Goal: Information Seeking & Learning: Find specific fact

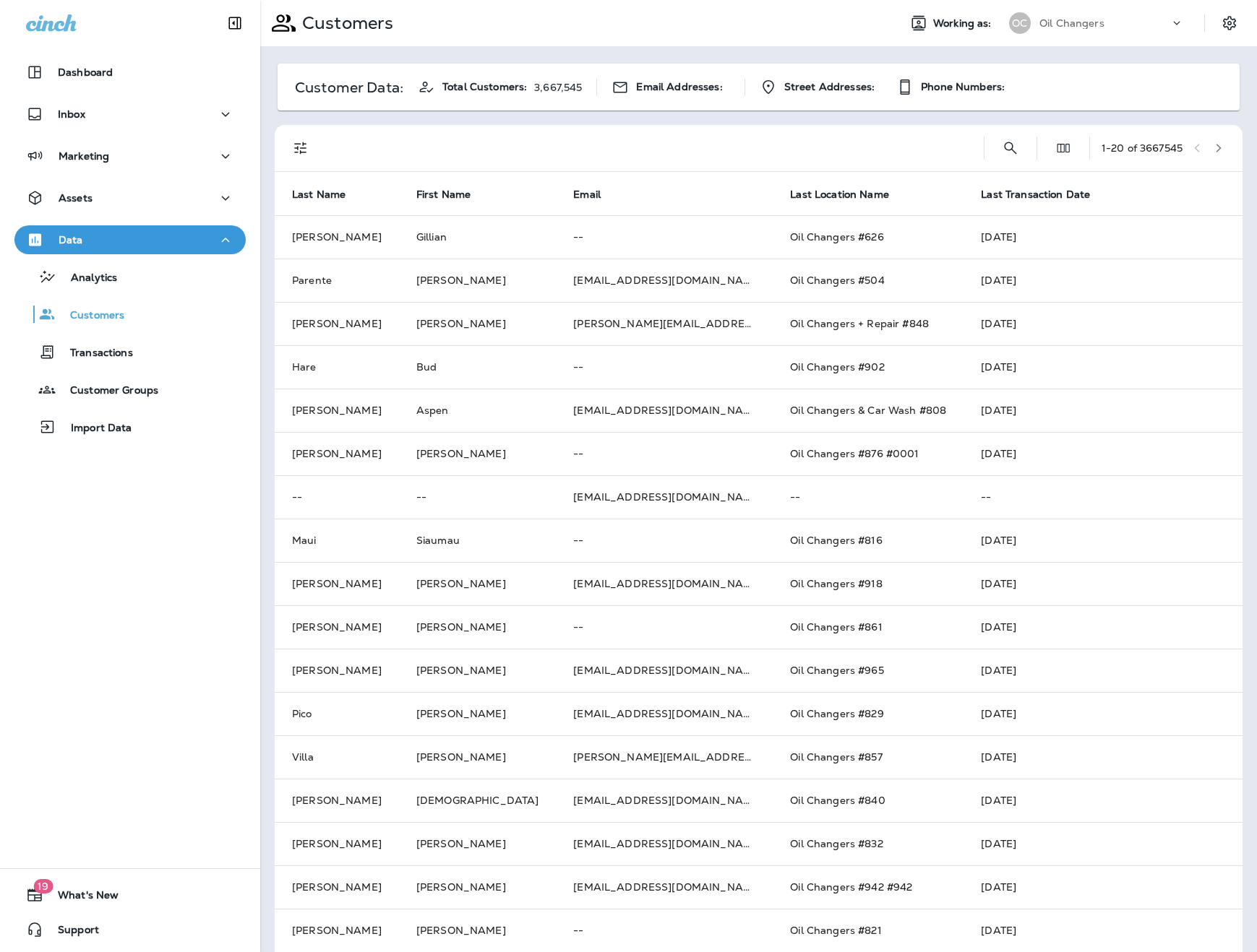
click at [311, 147] on button "Filters" at bounding box center [301, 148] width 29 height 29
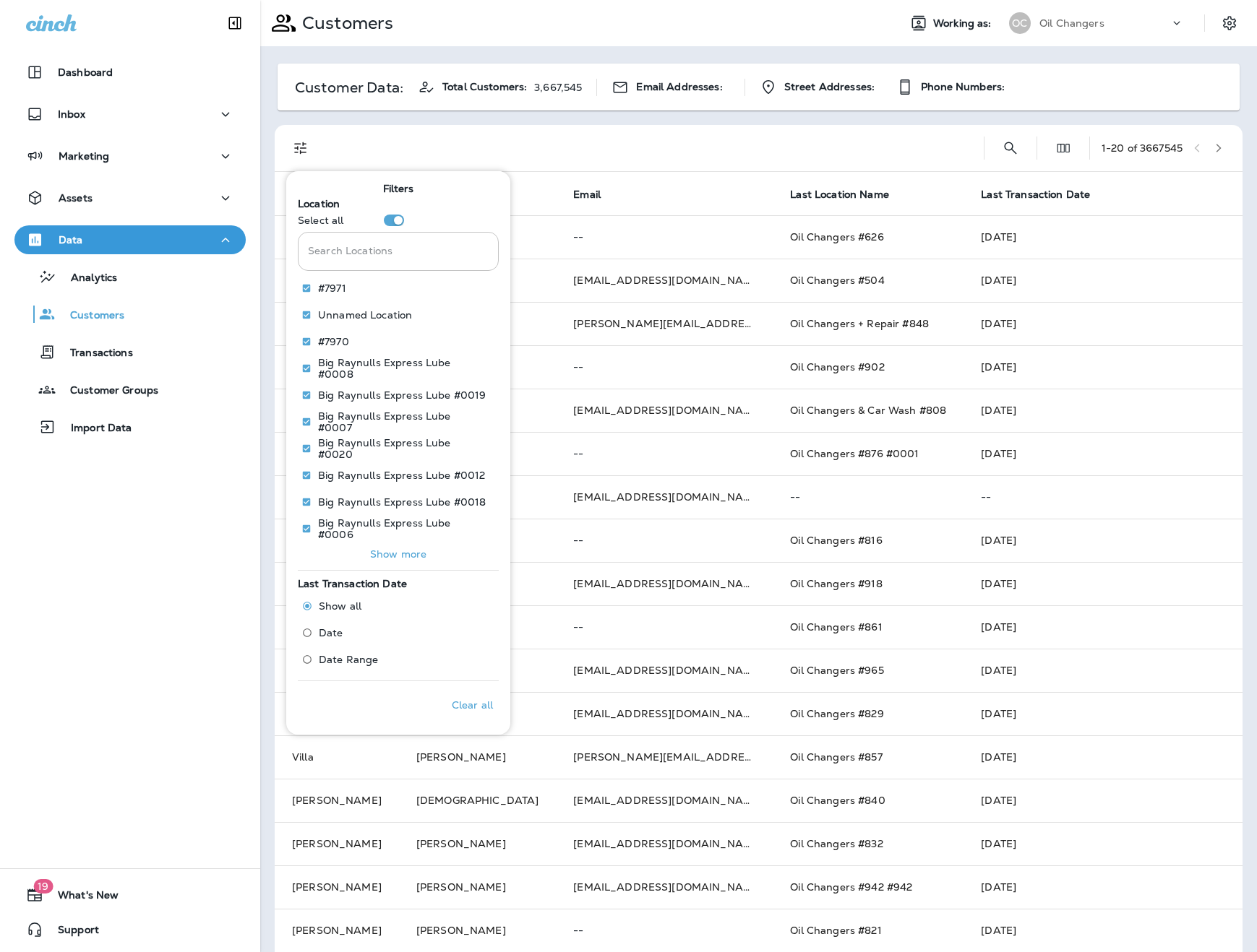
click at [419, 242] on input "Search Locations" at bounding box center [398, 250] width 200 height 38
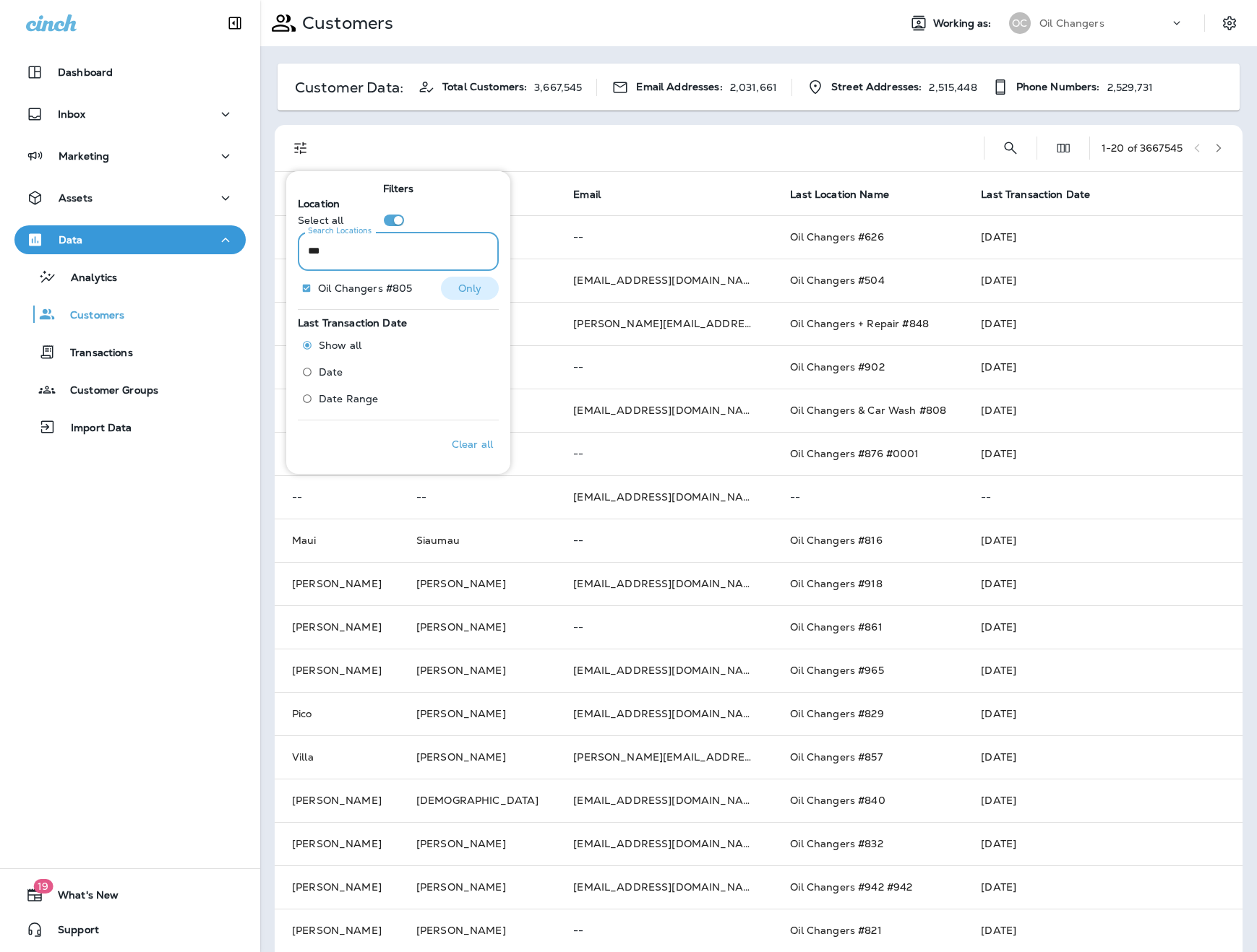
type input "***"
click at [479, 295] on button "Only" at bounding box center [469, 288] width 57 height 23
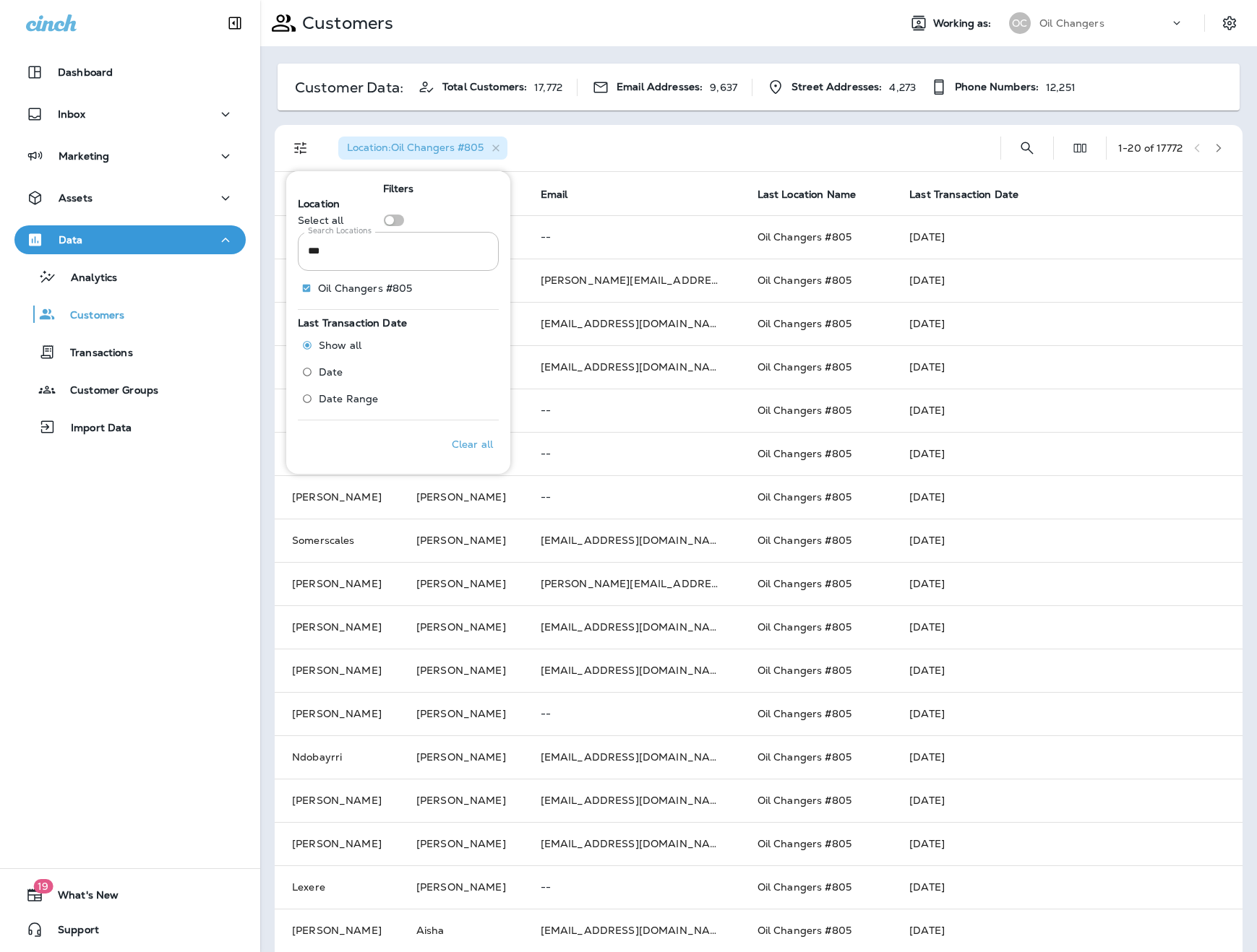
click at [617, 120] on div "Customer Data: Total Customers: 17,772 Email Addresses: 9,637 Street Addresses:…" at bounding box center [758, 572] width 996 height 1051
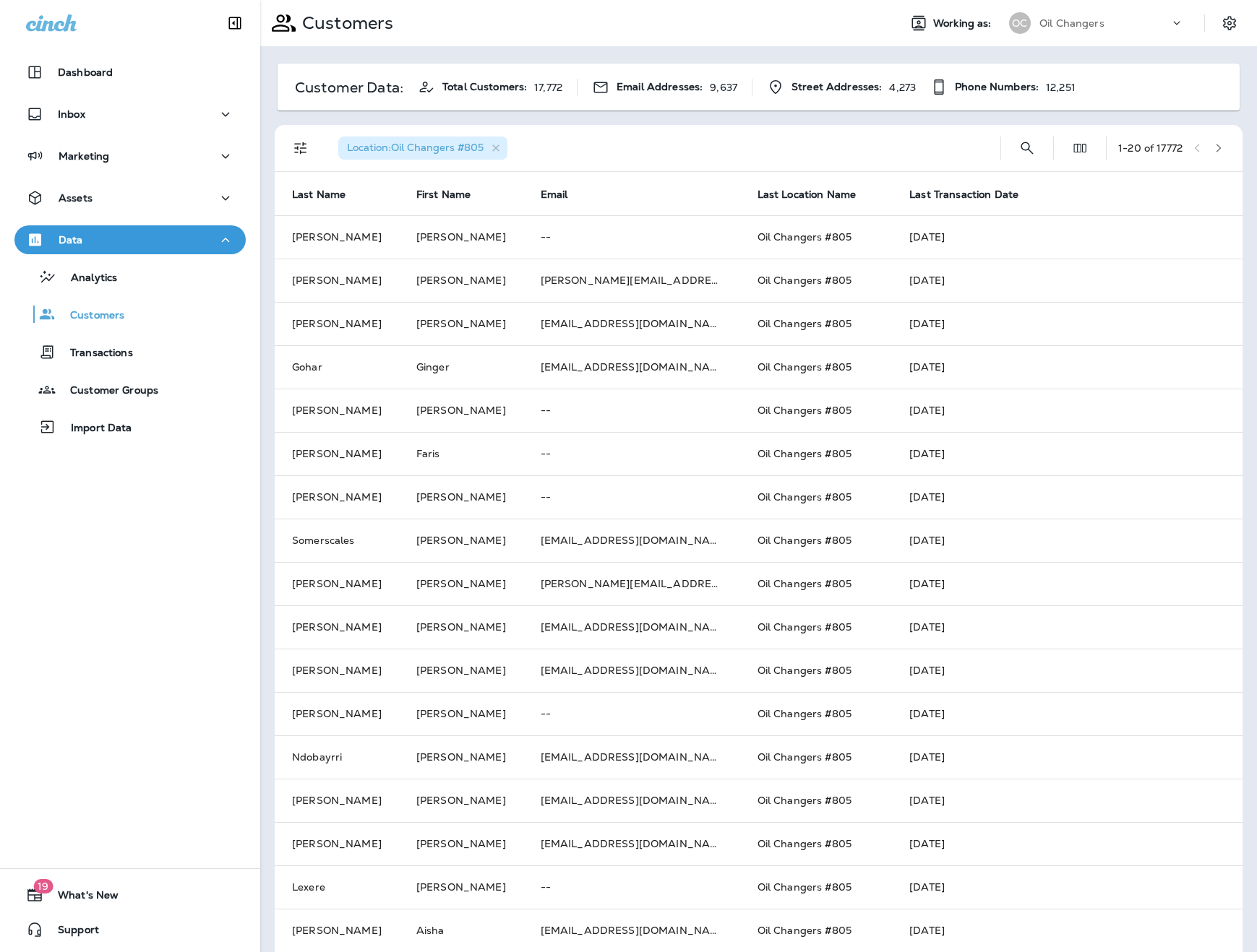
click at [1037, 154] on div "Location : Oil Changers #805 1 - 20 of 17772" at bounding box center [761, 149] width 951 height 47
click at [1024, 153] on icon "Search Customers" at bounding box center [1027, 148] width 18 height 18
type input "********"
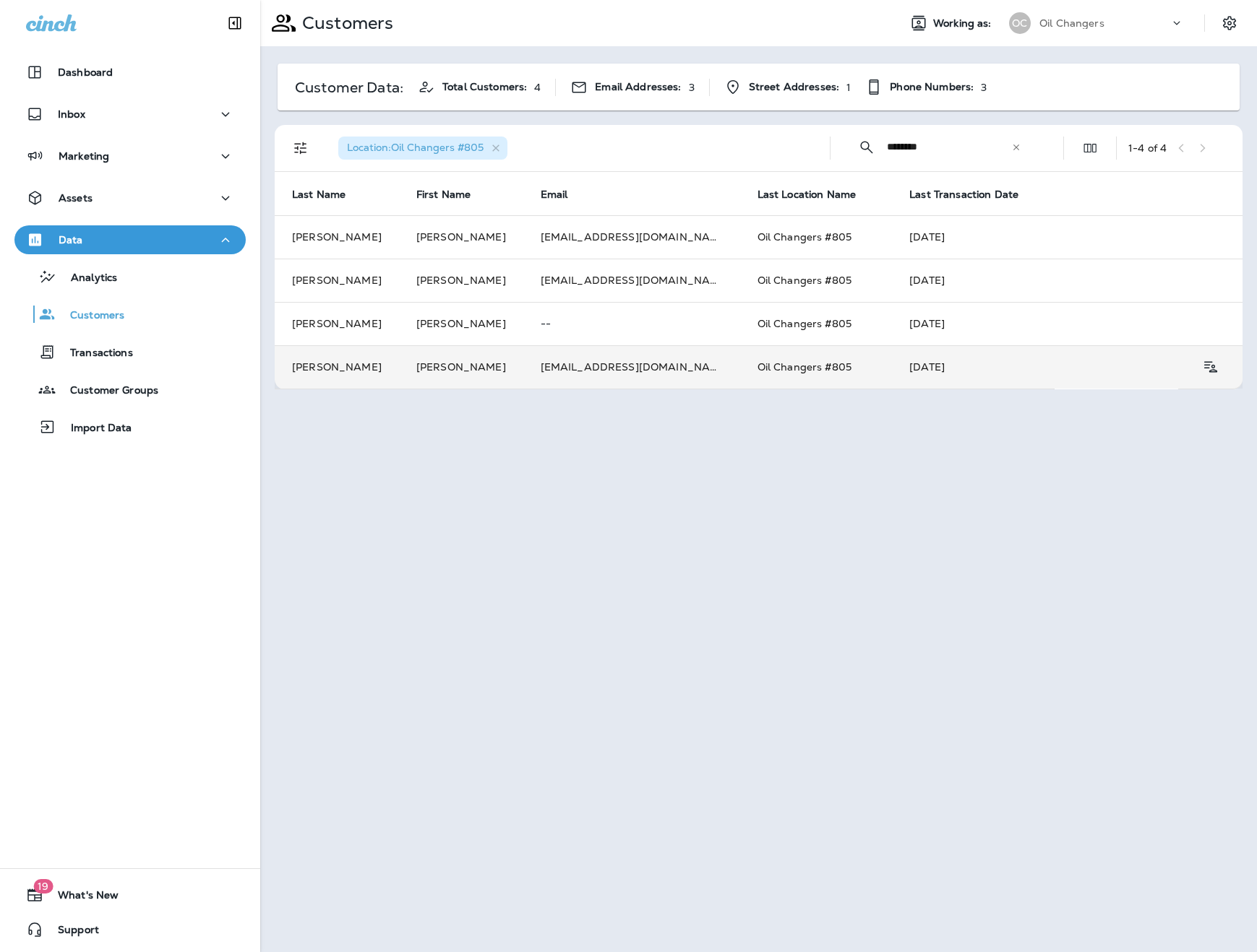
click at [740, 361] on td "Oil Changers #805" at bounding box center [816, 367] width 153 height 44
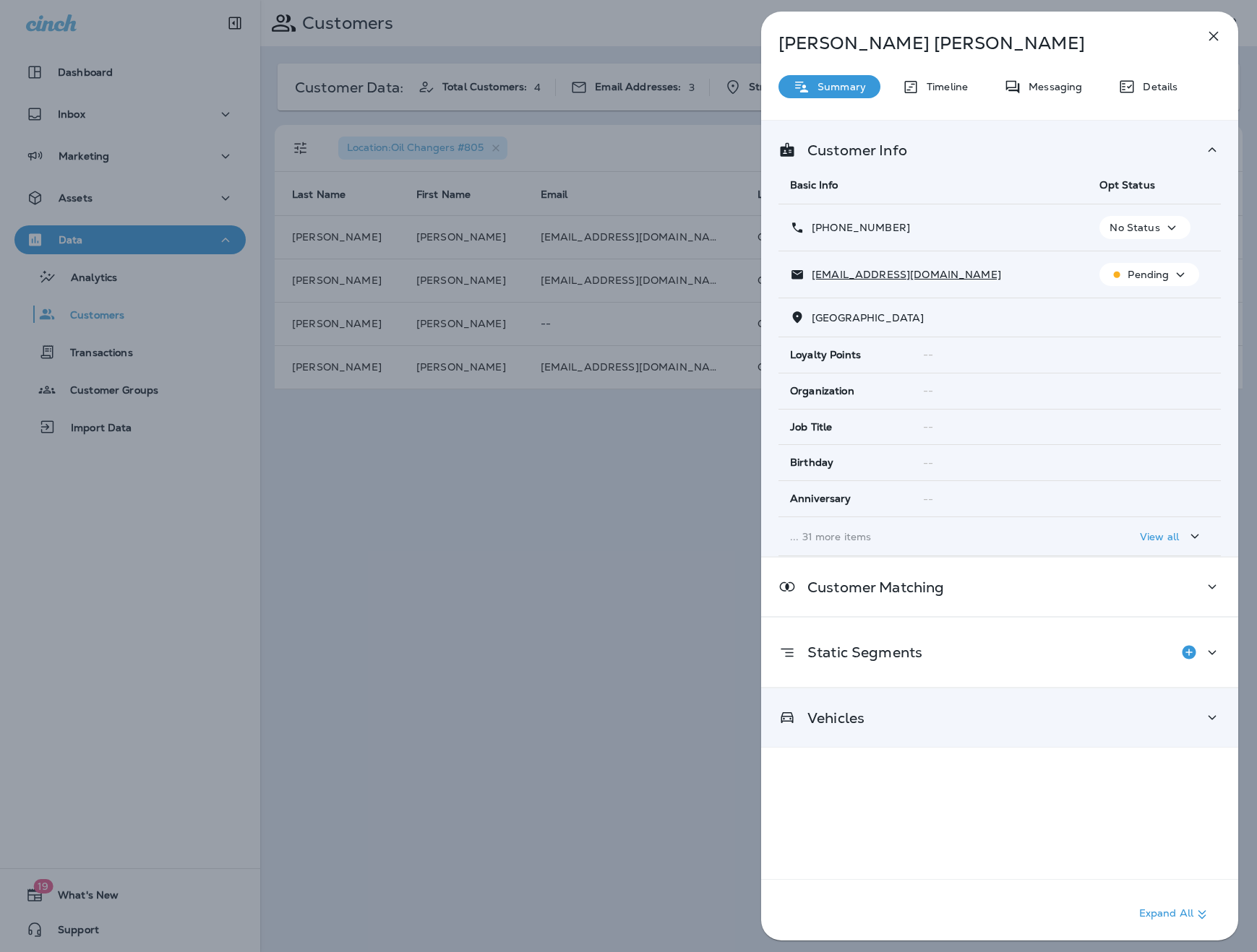
click at [977, 711] on div "Vehicles" at bounding box center [999, 718] width 443 height 18
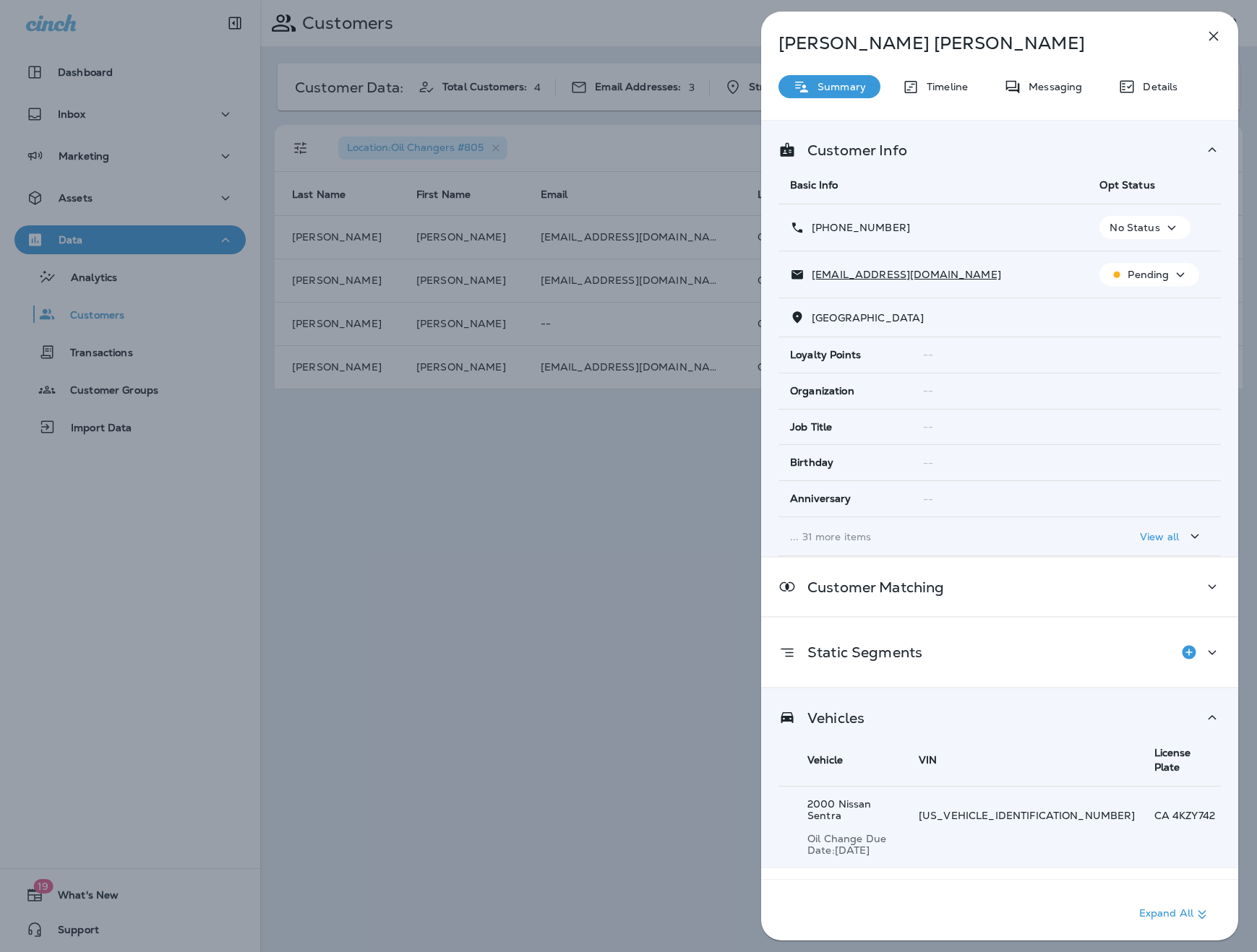
click at [937, 74] on div "[PERSON_NAME] Summary Timeline Messaging Details Customer Info Basic Info Opt S…" at bounding box center [999, 480] width 477 height 937
click at [1063, 93] on div "Messaging" at bounding box center [1043, 87] width 107 height 23
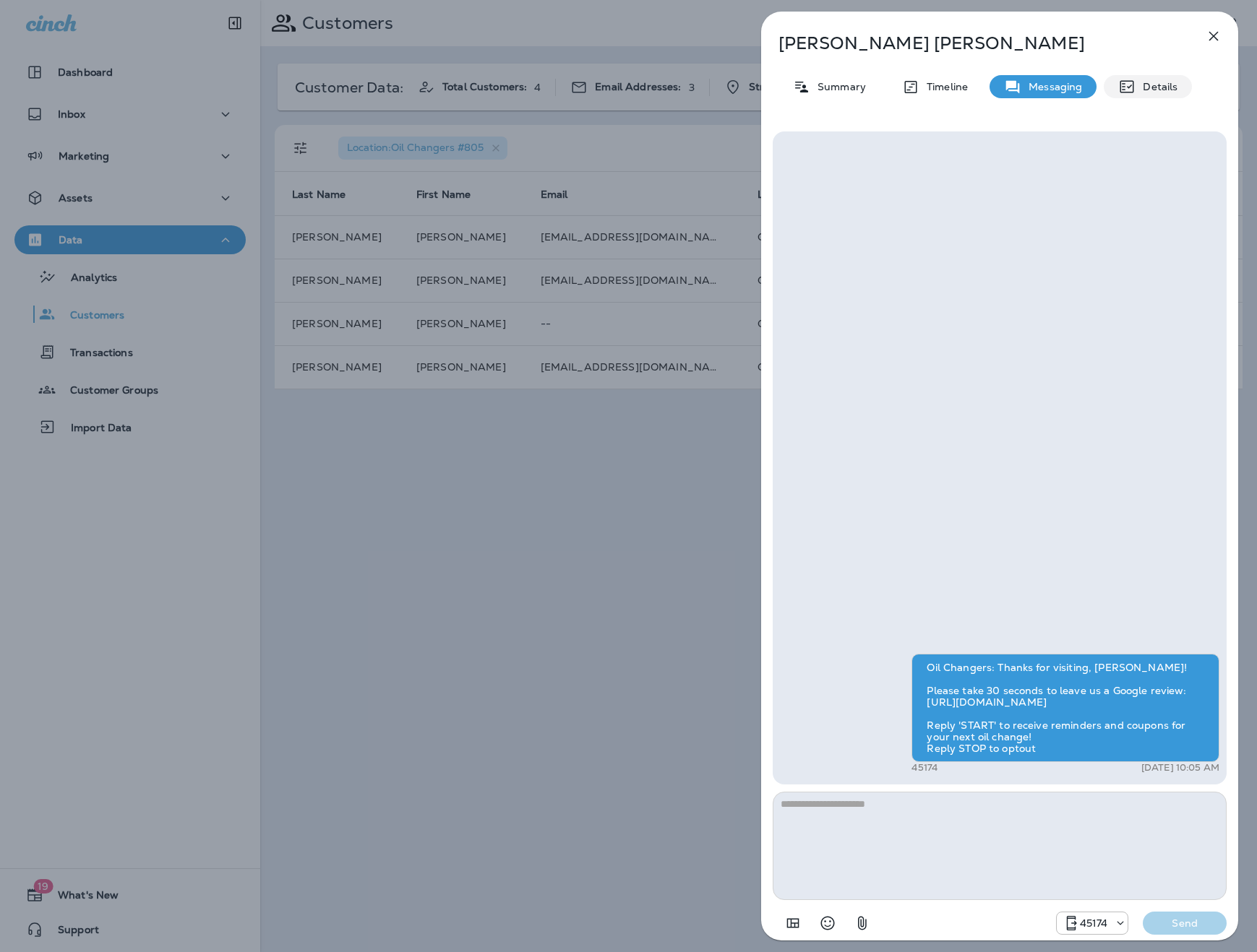
click at [1135, 88] on p "Details" at bounding box center [1156, 87] width 42 height 12
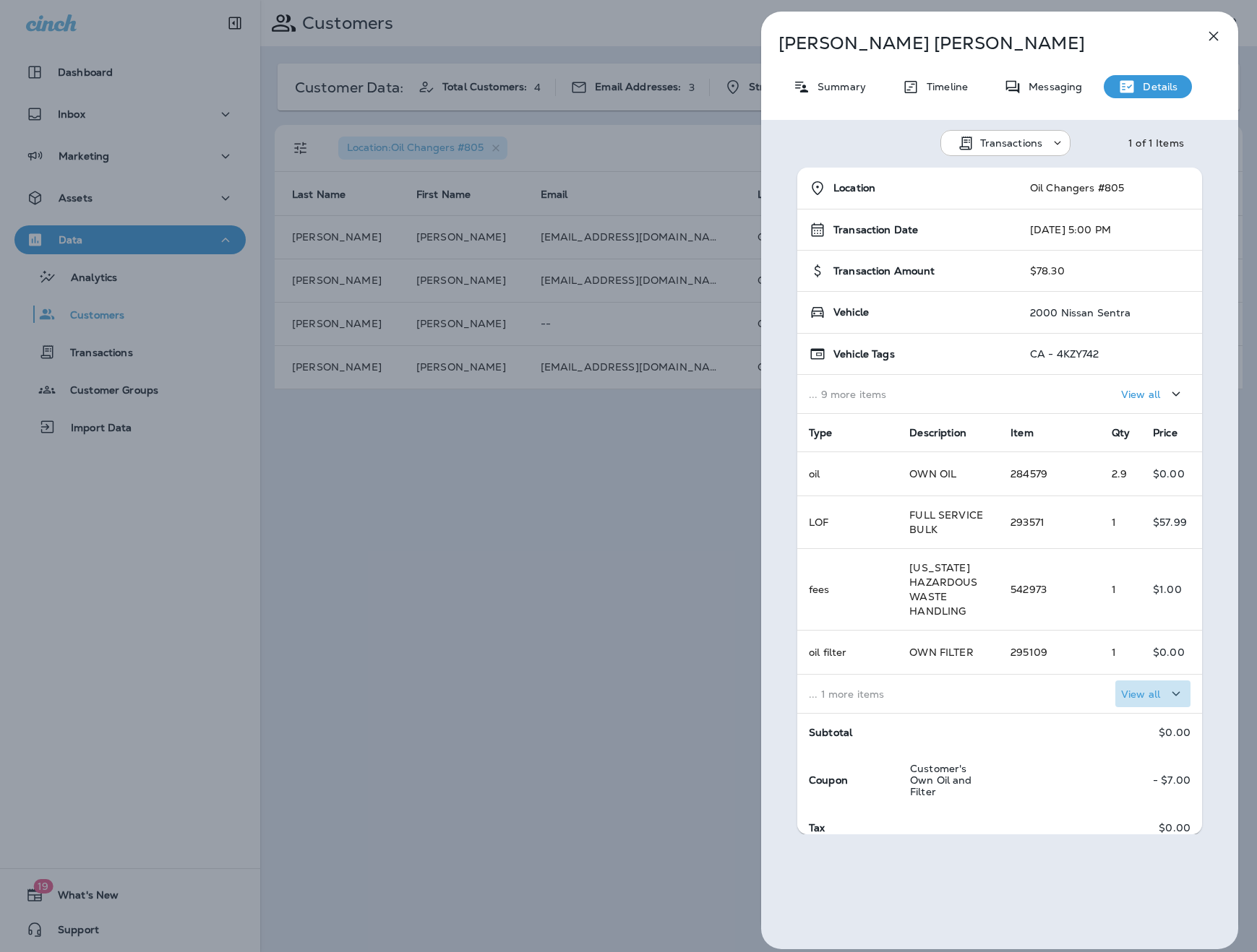
click at [1136, 695] on p "View all" at bounding box center [1140, 694] width 39 height 12
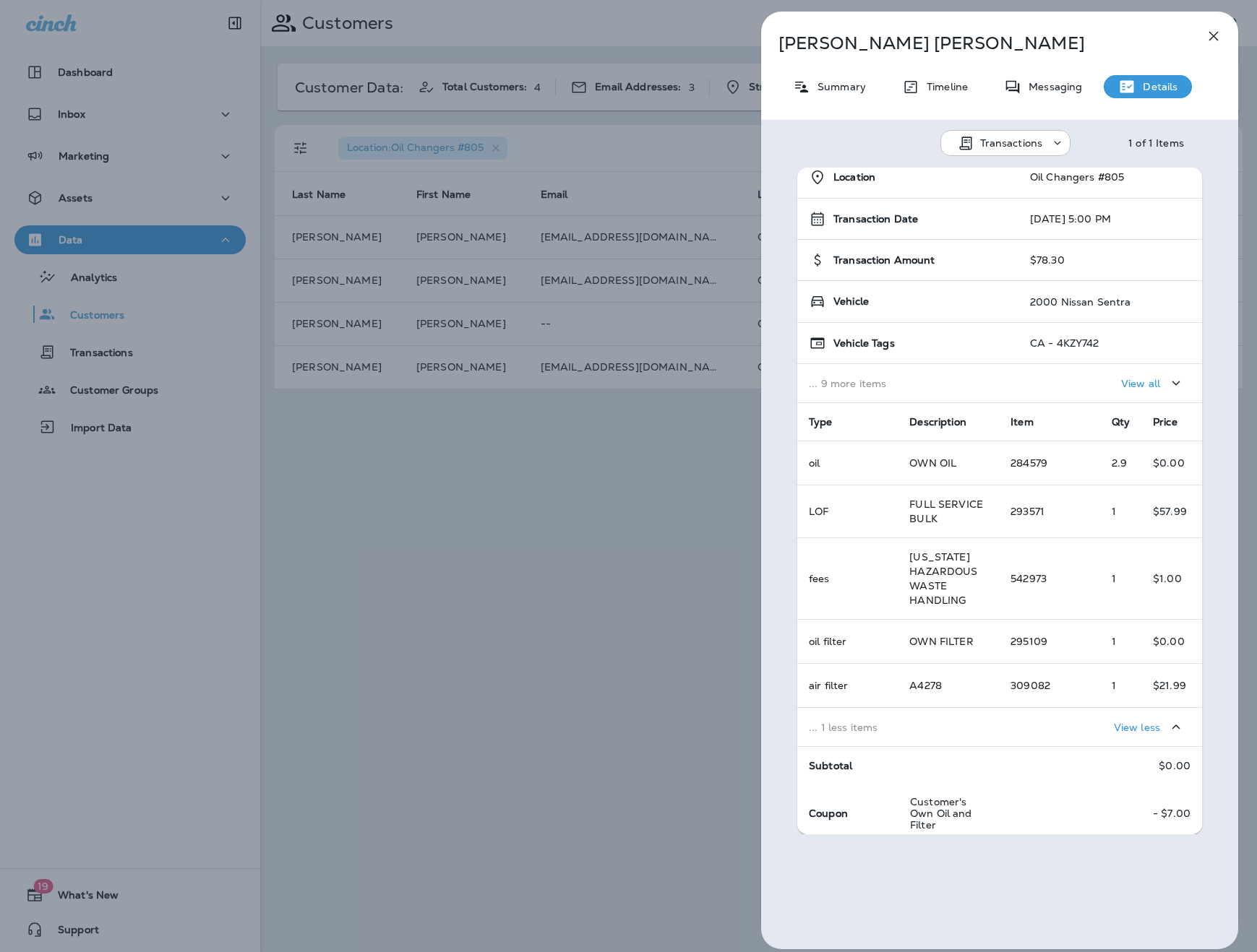
scroll to position [1, 0]
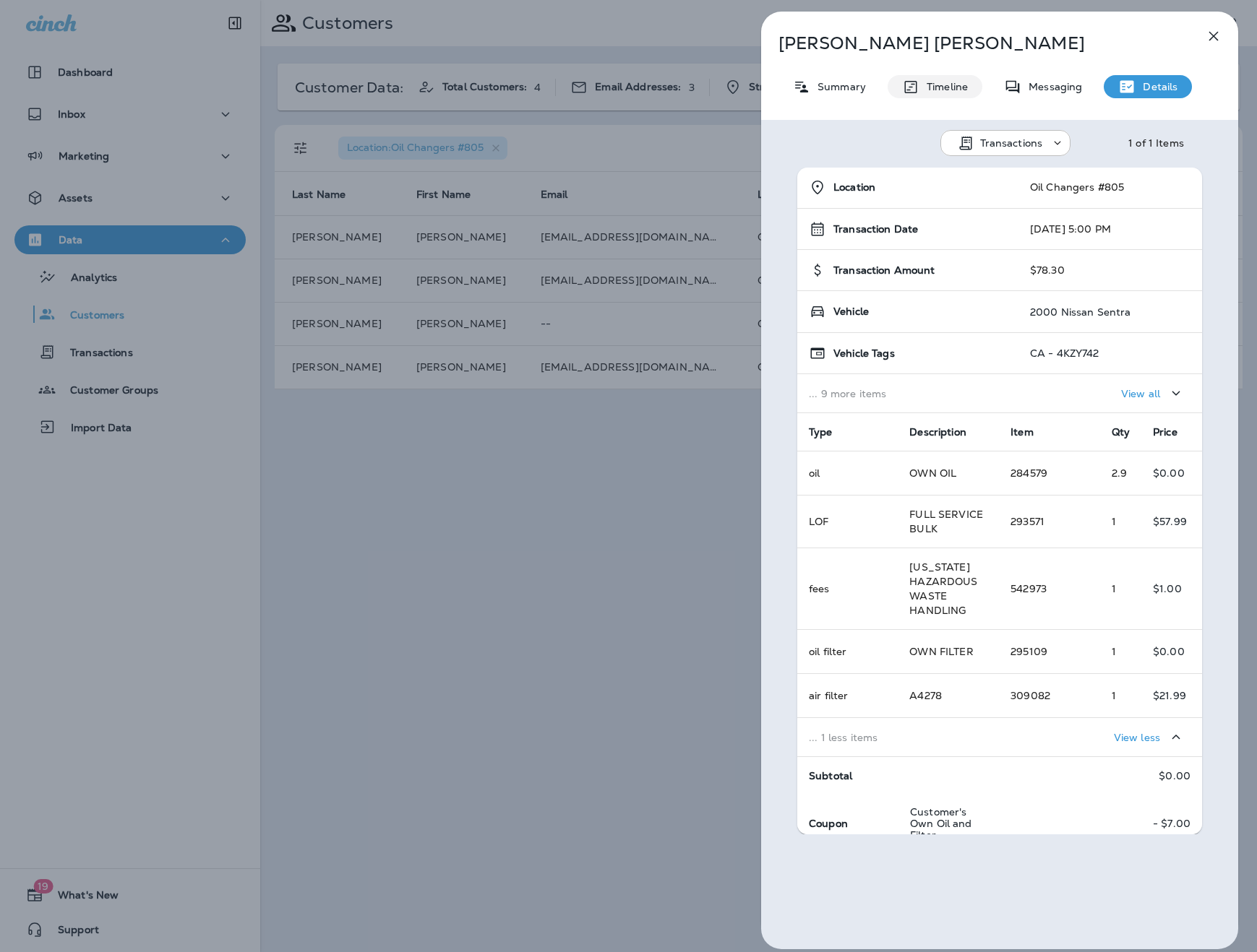
click at [962, 91] on p "Timeline" at bounding box center [944, 87] width 49 height 12
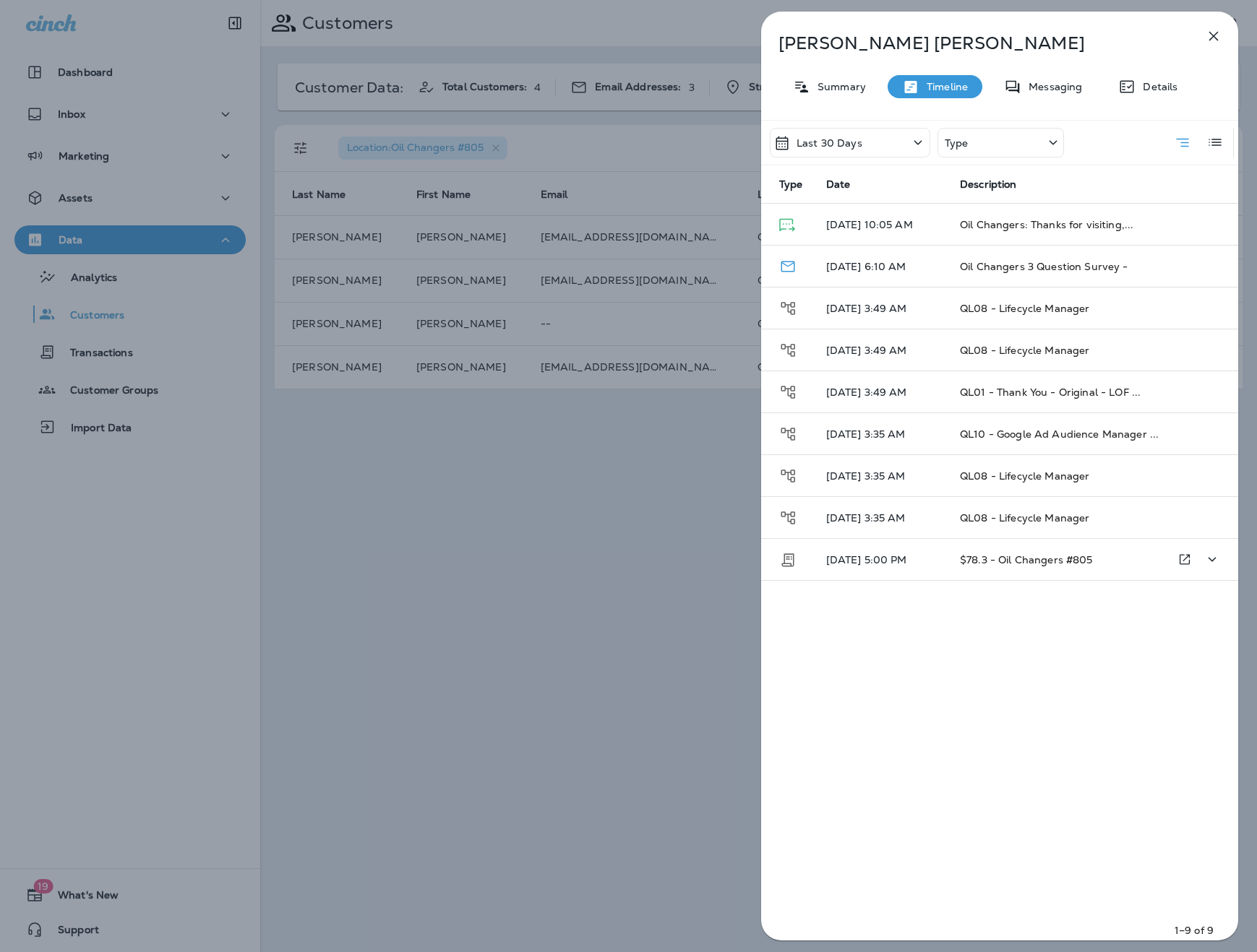
click at [889, 558] on p "[DATE] 5:00 PM" at bounding box center [881, 560] width 111 height 12
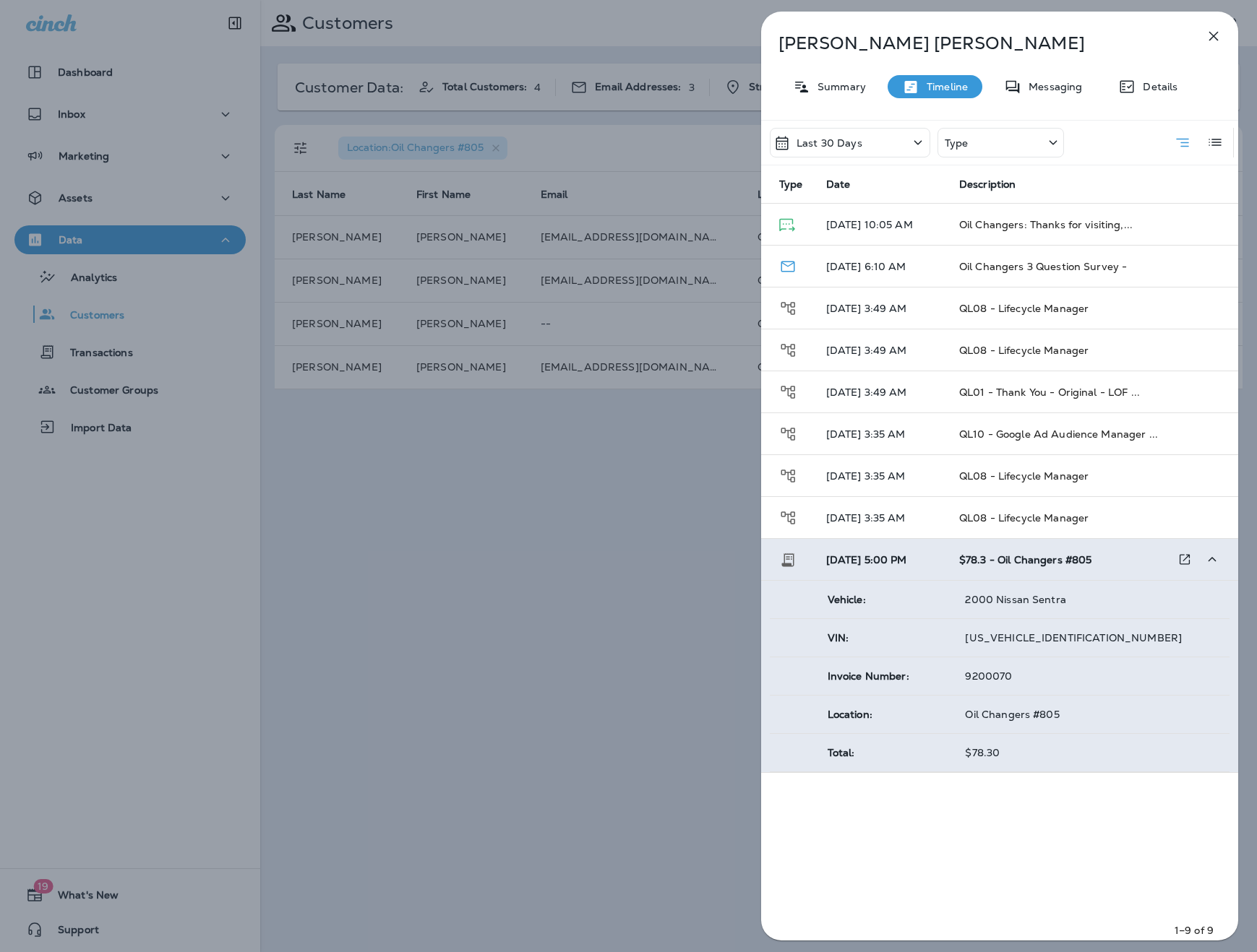
drag, startPoint x: 1027, startPoint y: 674, endPoint x: 946, endPoint y: 678, distance: 81.1
click at [946, 678] on tr "Invoice Number: 9200070" at bounding box center [999, 676] width 459 height 38
copy tr "9200070"
